Goal: Task Accomplishment & Management: Manage account settings

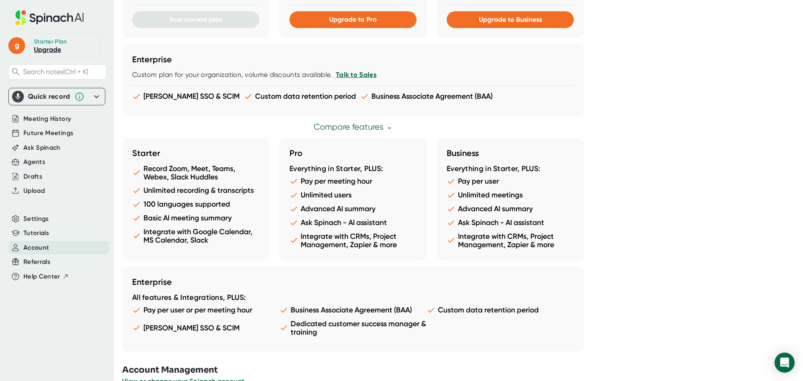
scroll to position [408, 0]
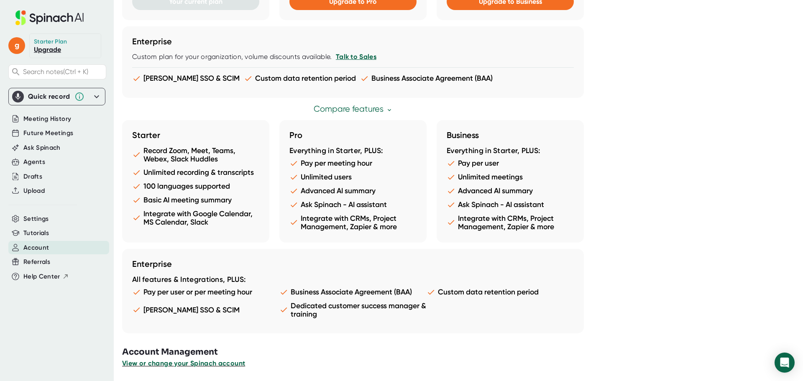
click at [173, 362] on span "View or change your Spinach account" at bounding box center [183, 363] width 123 height 8
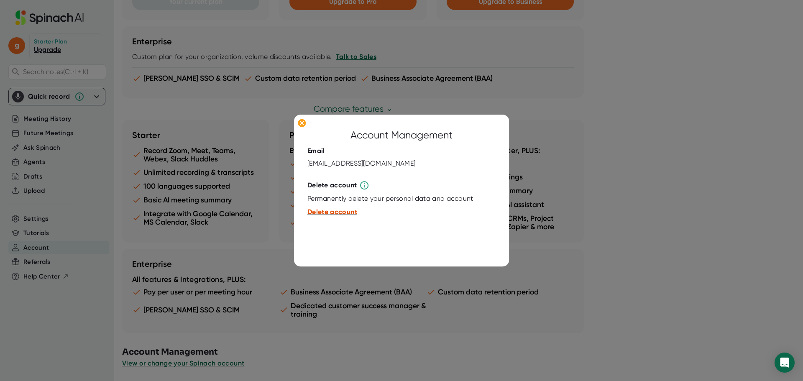
click at [324, 214] on span "Delete account" at bounding box center [332, 212] width 50 height 8
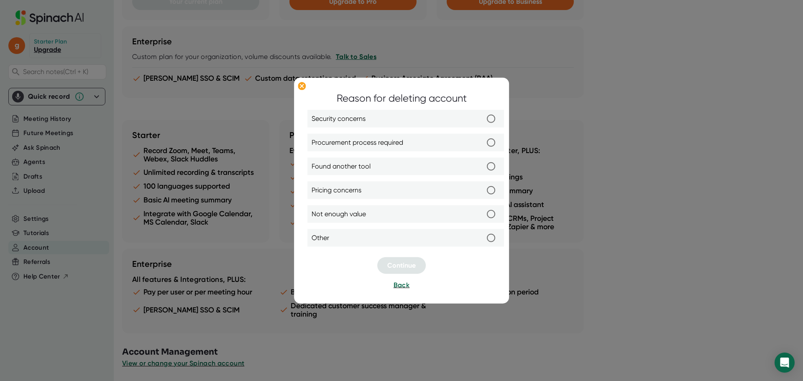
click at [492, 213] on input "Not enough value" at bounding box center [491, 214] width 18 height 18
radio input "true"
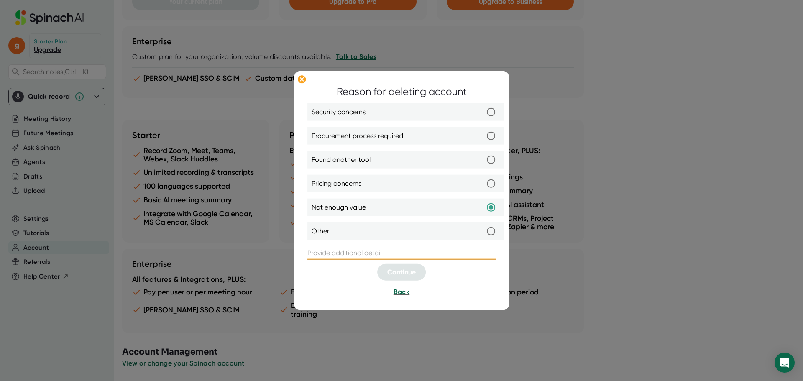
click at [357, 255] on input "text" at bounding box center [401, 252] width 188 height 13
type input "I'm not using it enough."
click at [412, 274] on span "Continue" at bounding box center [401, 272] width 28 height 8
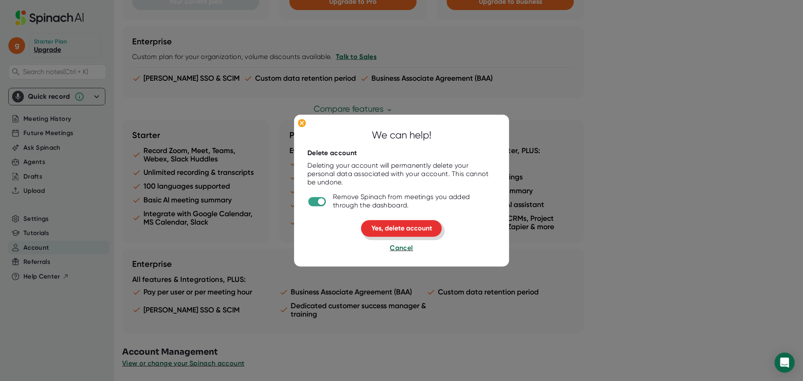
click at [416, 232] on span "Yes, delete account" at bounding box center [401, 229] width 61 height 8
